Goal: Check status: Check status

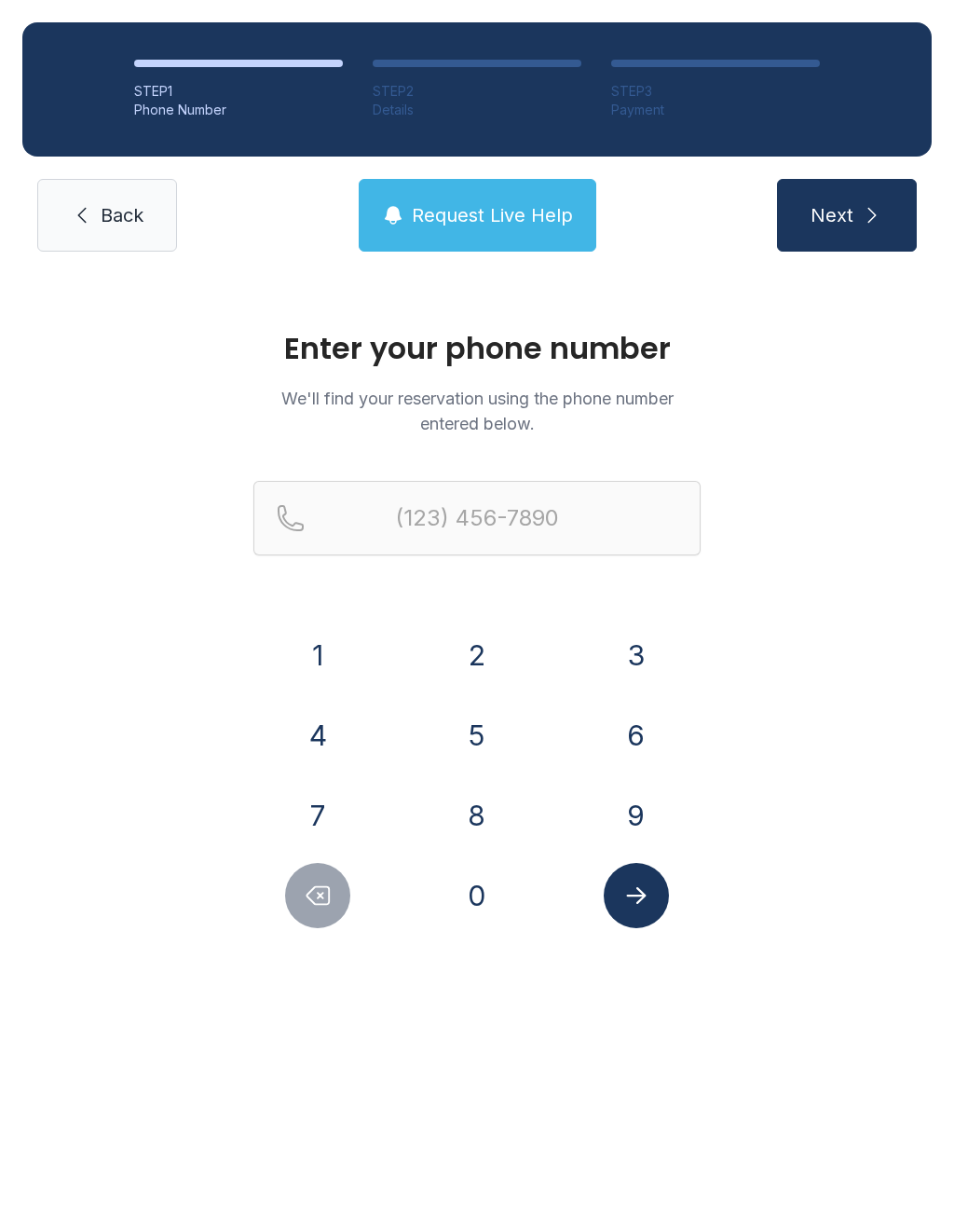
click at [642, 826] on button "9" at bounding box center [636, 815] width 65 height 65
click at [347, 749] on button "4" at bounding box center [317, 735] width 65 height 65
click at [325, 655] on button "1" at bounding box center [317, 655] width 65 height 65
click at [639, 825] on button "9" at bounding box center [636, 815] width 65 height 65
click at [657, 738] on button "6" at bounding box center [636, 735] width 65 height 65
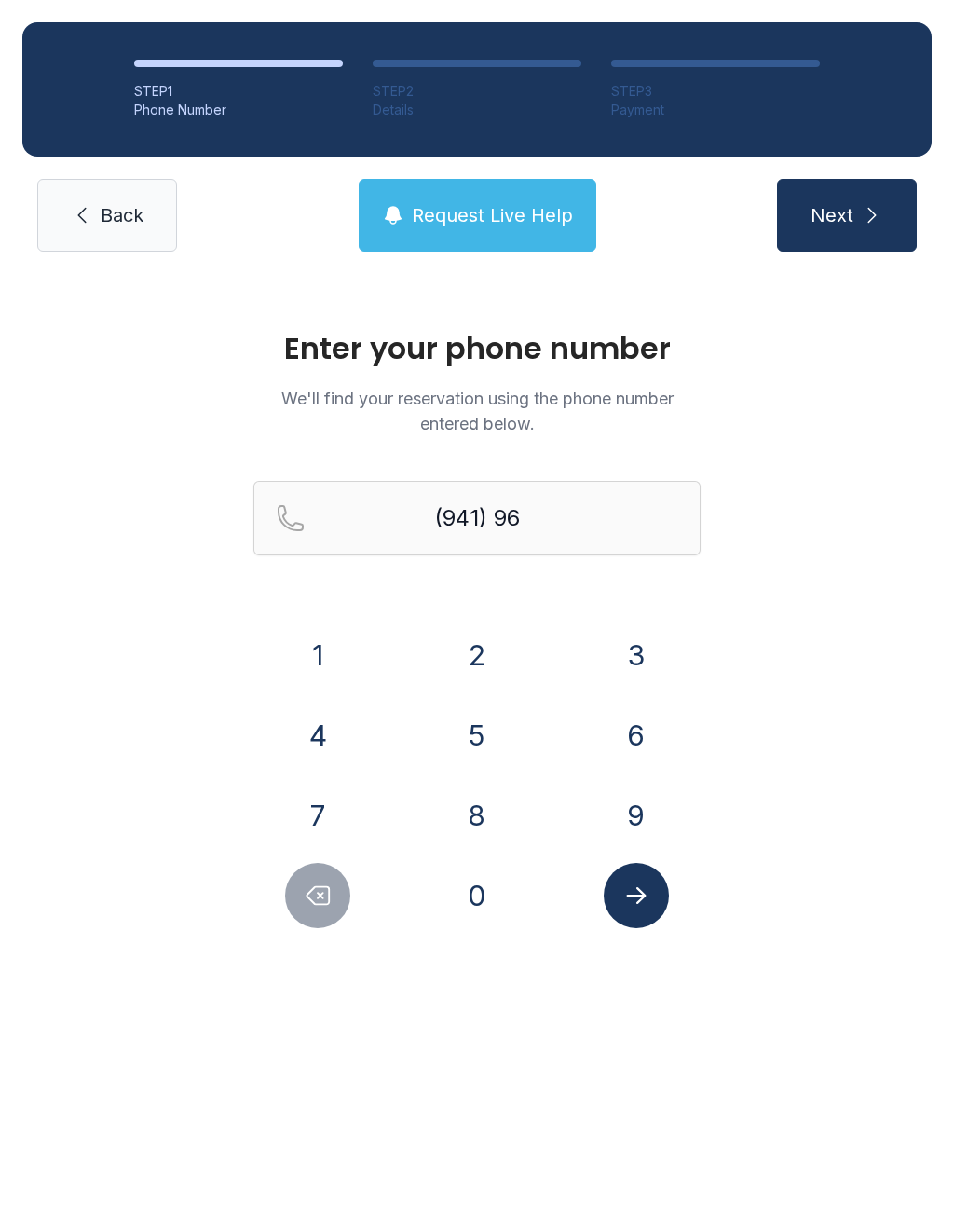
click at [344, 634] on button "1" at bounding box center [317, 655] width 65 height 65
click at [642, 648] on button "3" at bounding box center [636, 655] width 65 height 65
click at [464, 733] on button "5" at bounding box center [477, 735] width 65 height 65
click at [629, 737] on button "6" at bounding box center [636, 735] width 65 height 65
click at [461, 886] on button "0" at bounding box center [477, 895] width 65 height 65
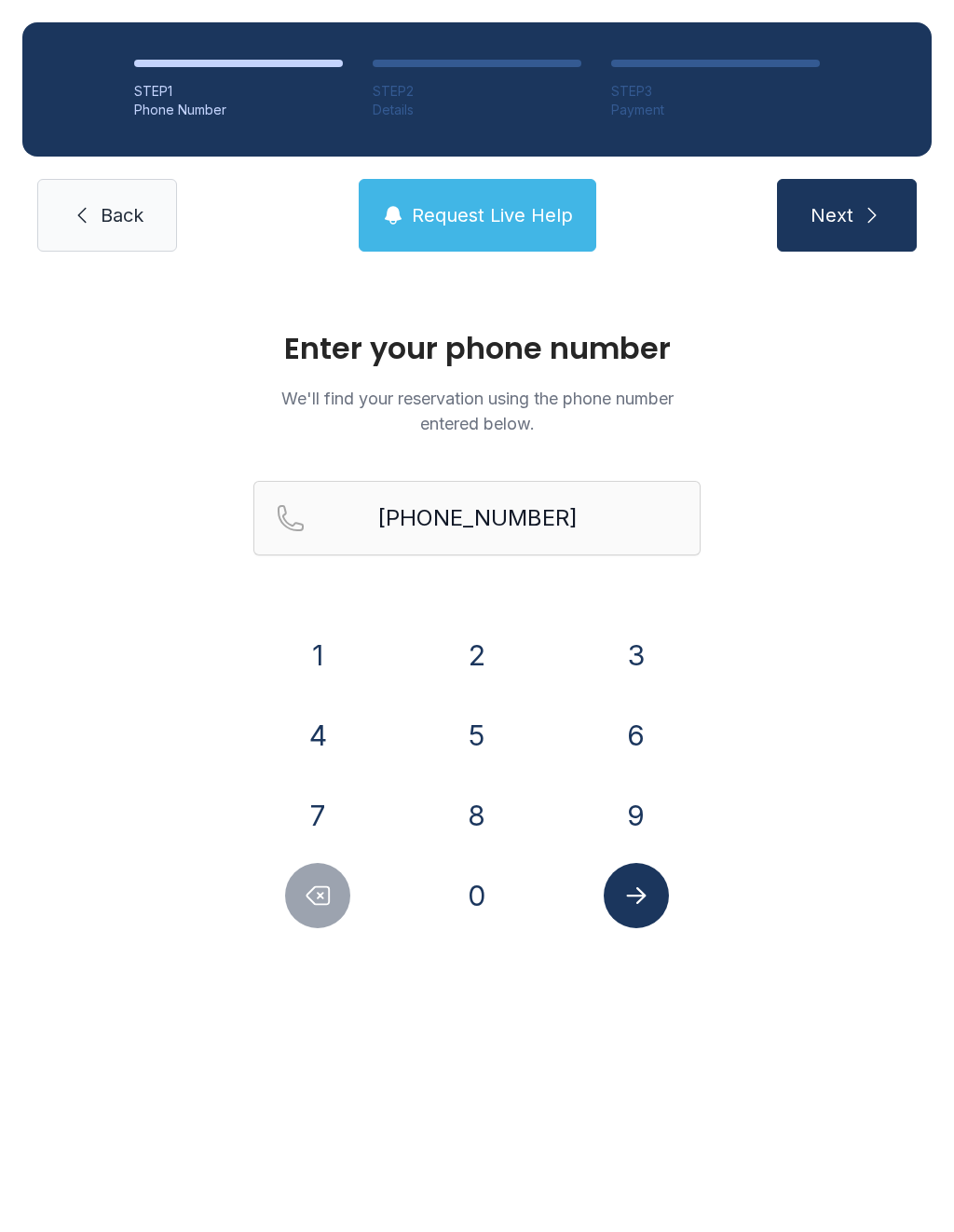
click at [635, 898] on icon "Submit lookup form" at bounding box center [636, 895] width 28 height 28
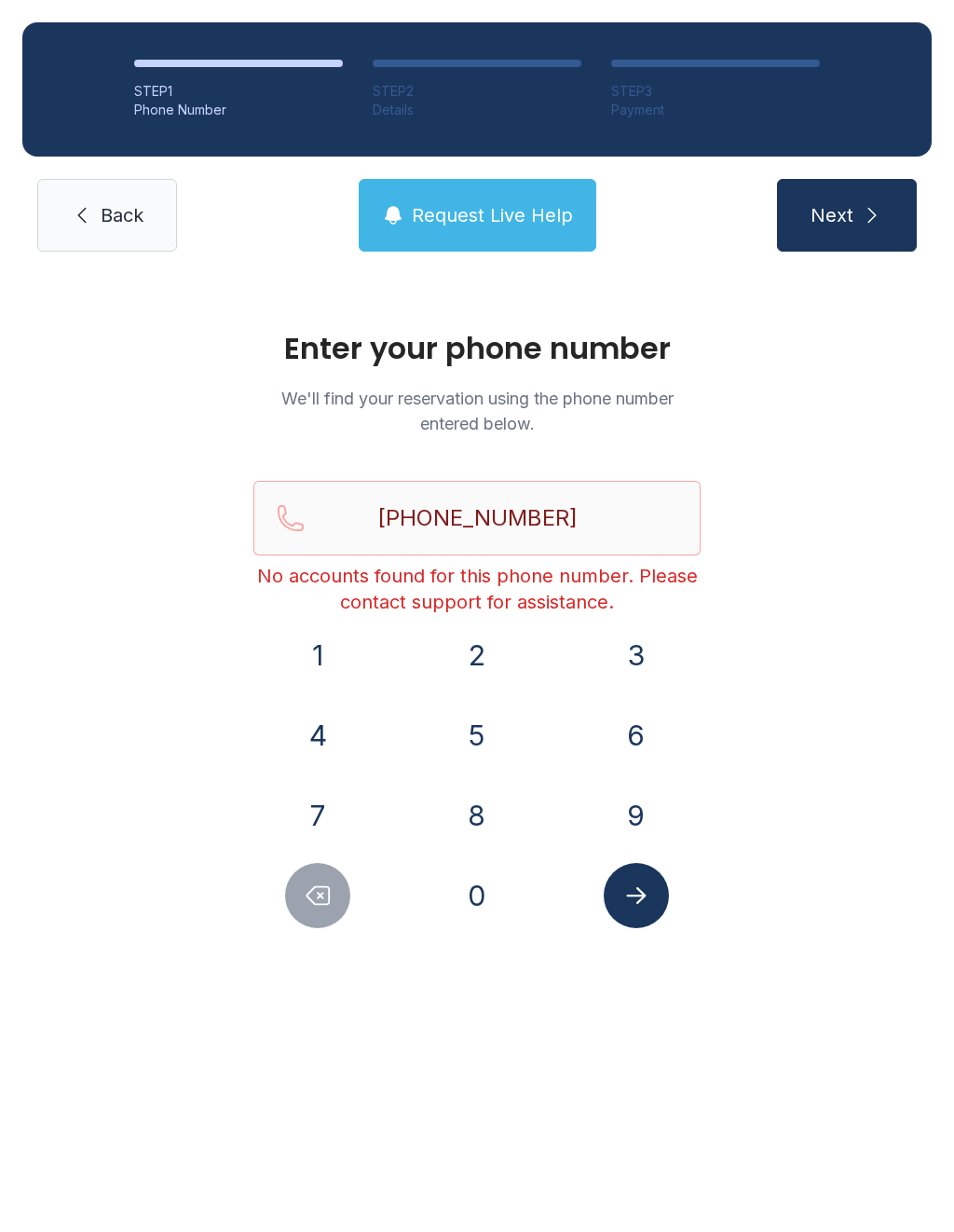
click at [654, 904] on button "Submit lookup form" at bounding box center [636, 895] width 65 height 65
click at [866, 197] on button "Next" at bounding box center [847, 215] width 139 height 73
click at [327, 893] on icon "Delete number" at bounding box center [318, 895] width 28 height 28
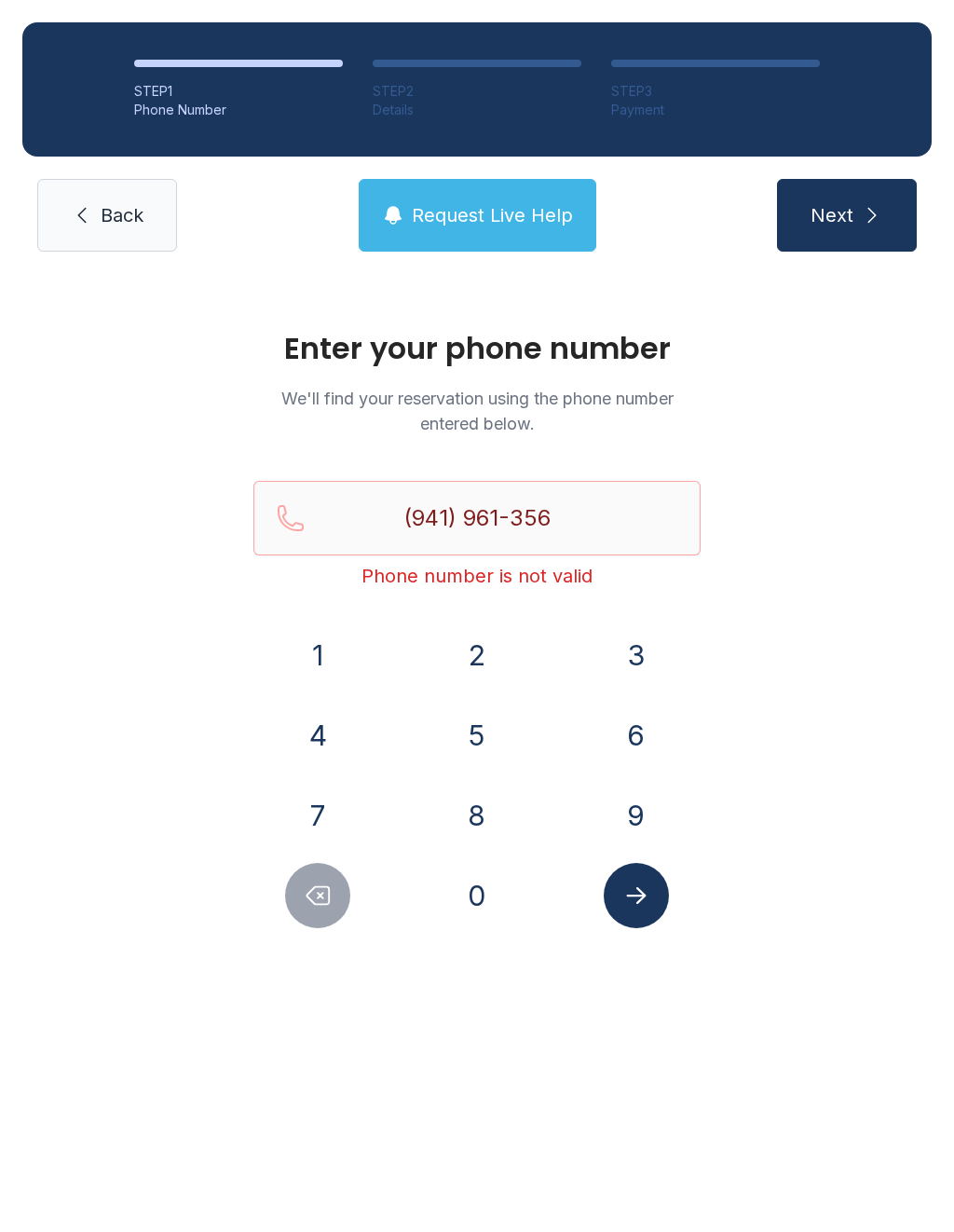
click at [498, 894] on button "0" at bounding box center [477, 895] width 65 height 65
type input "[PHONE_NUMBER]"
click at [645, 886] on icon "Submit lookup form" at bounding box center [636, 895] width 28 height 28
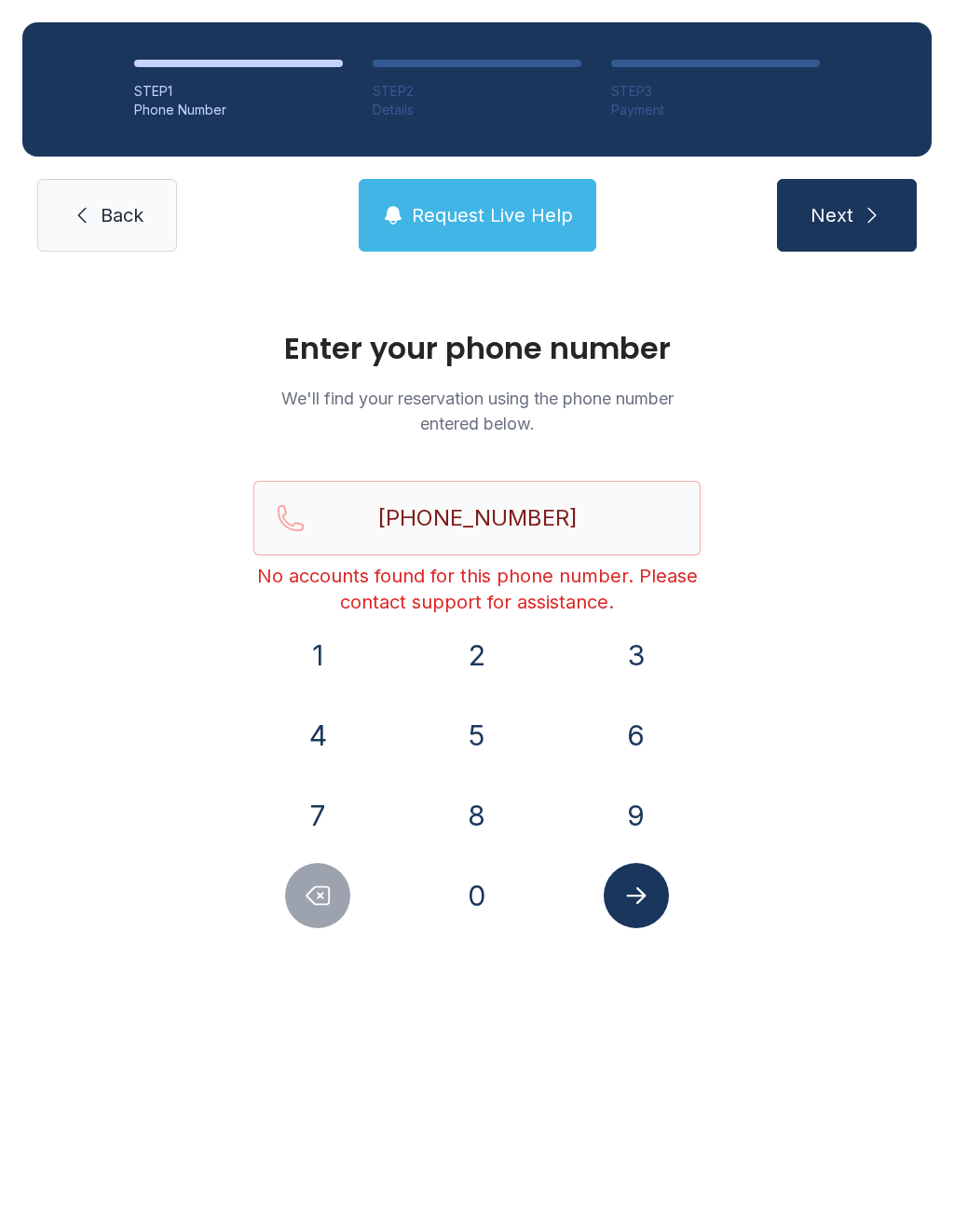
click at [116, 218] on span "Back" at bounding box center [122, 215] width 43 height 26
